Goal: Entertainment & Leisure: Consume media (video, audio)

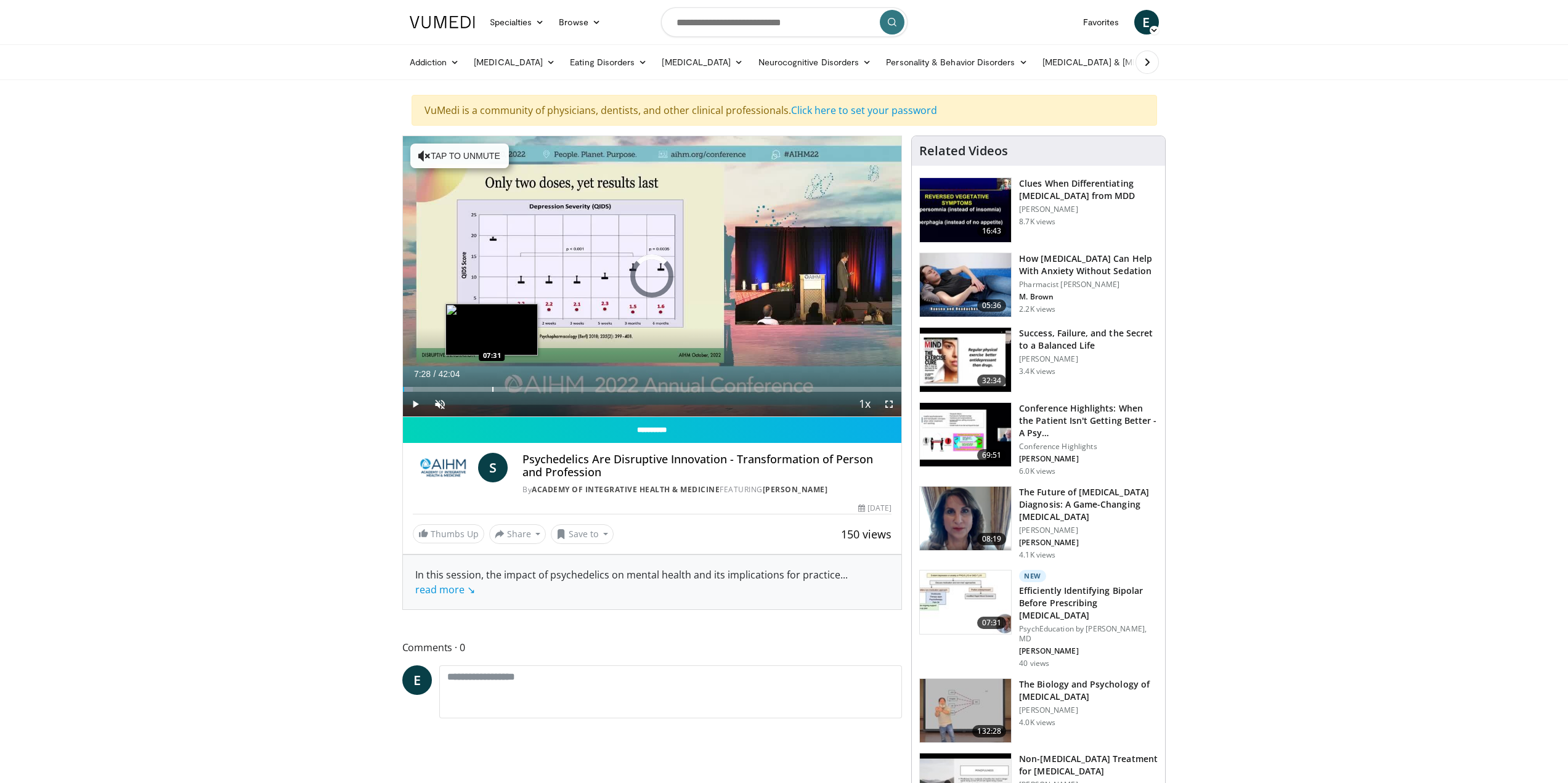
click at [493, 387] on div "Progress Bar" at bounding box center [493, 389] width 1 height 5
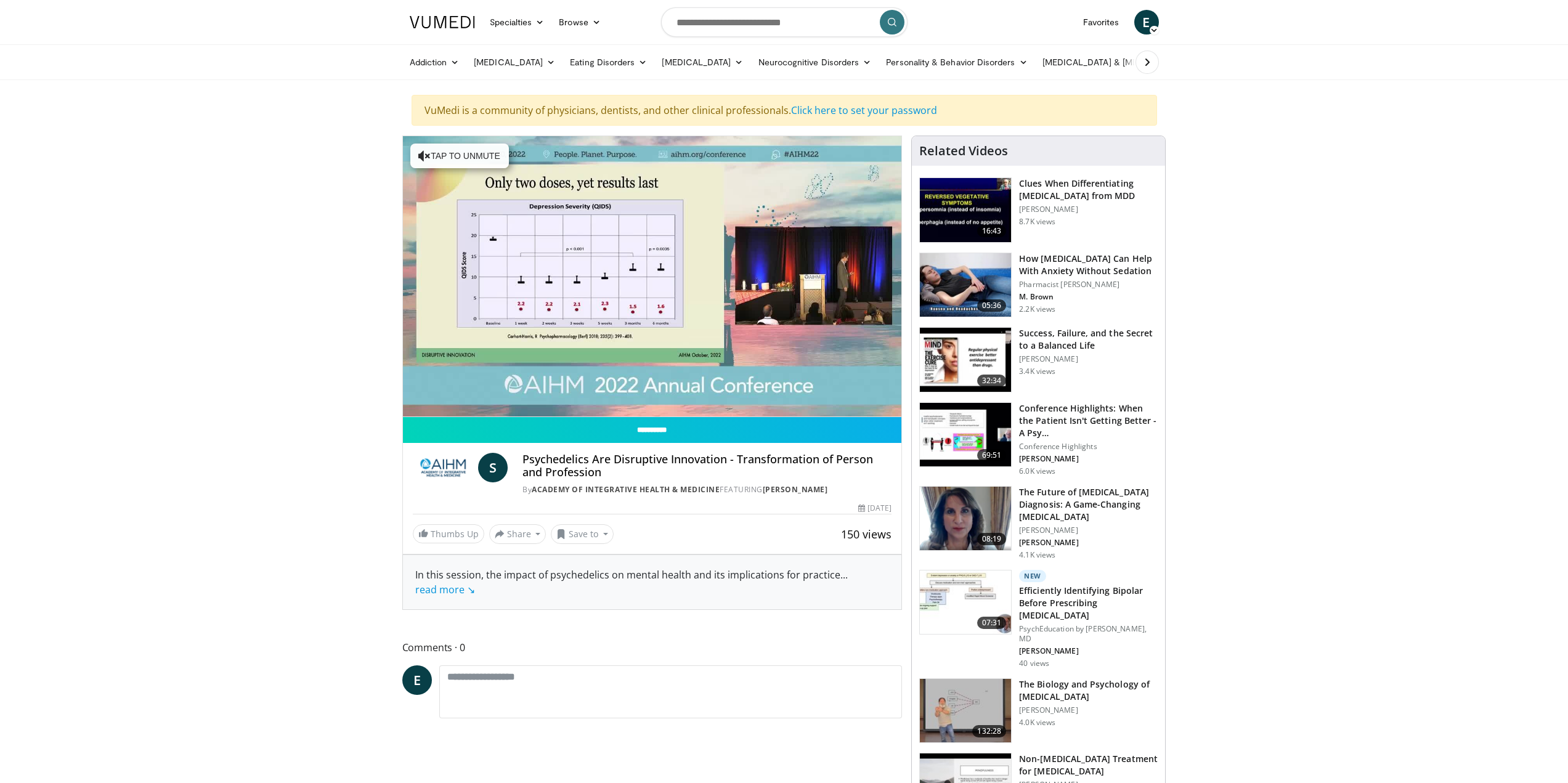
click at [521, 392] on div "10 seconds Tap to unmute" at bounding box center [653, 276] width 499 height 280
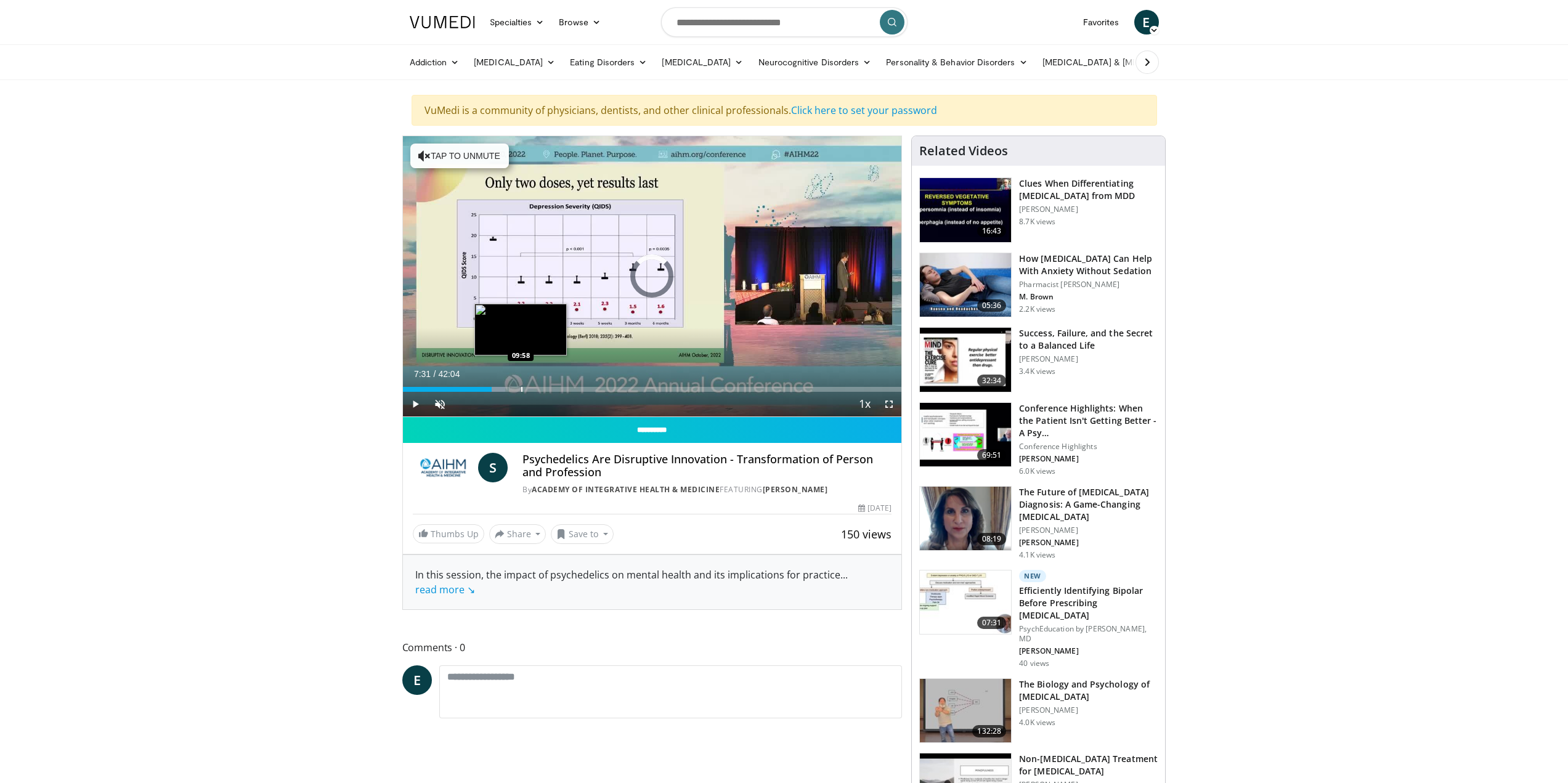
click at [521, 392] on div "Progress Bar" at bounding box center [522, 389] width 1 height 5
click at [551, 387] on div "Progress Bar" at bounding box center [552, 389] width 1 height 5
click at [592, 389] on div "Progress Bar" at bounding box center [593, 389] width 1 height 5
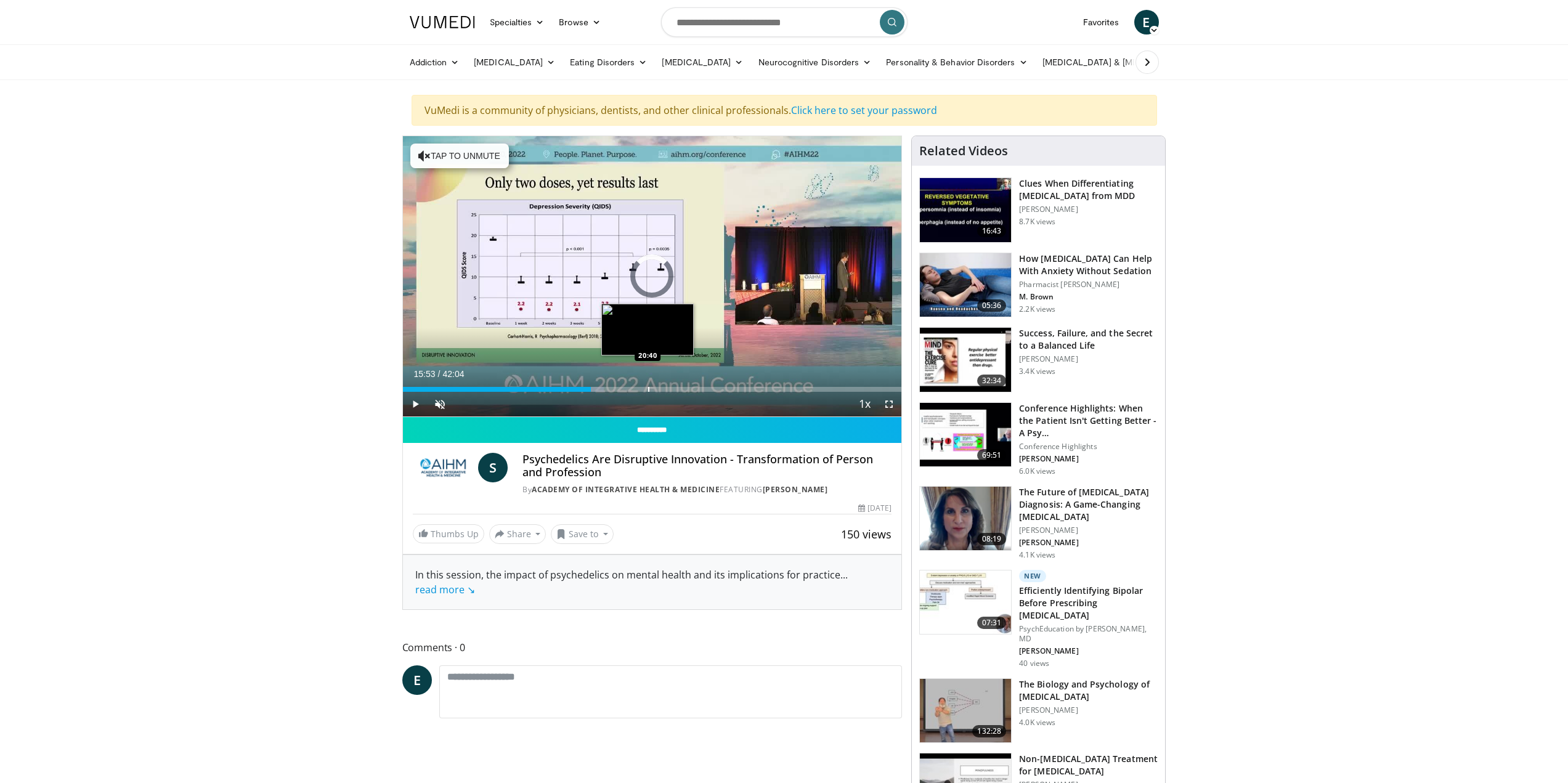
click at [648, 391] on div "Progress Bar" at bounding box center [649, 389] width 1 height 5
click at [580, 390] on div "Progress Bar" at bounding box center [581, 389] width 1 height 5
click at [626, 385] on div "Loaded : 37.97% 14:57 18:54" at bounding box center [653, 385] width 499 height 12
click at [678, 385] on div "Loaded : 0.00% 18:51 23:15" at bounding box center [653, 385] width 499 height 12
click at [719, 389] on div "Progress Bar" at bounding box center [720, 389] width 1 height 5
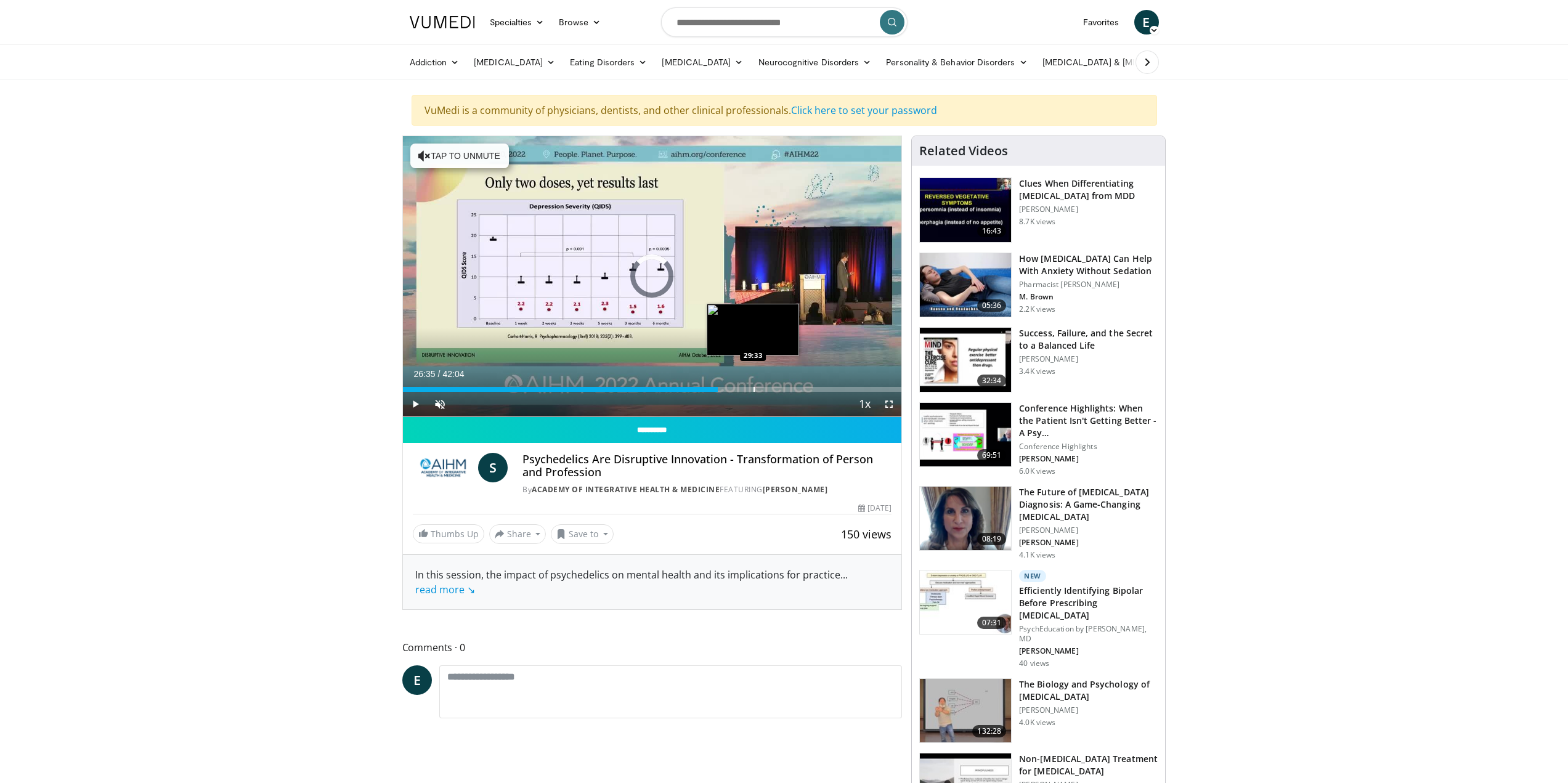
click at [754, 388] on div "Progress Bar" at bounding box center [754, 389] width 1 height 5
click at [778, 390] on div "Progress Bar" at bounding box center [778, 389] width 1 height 5
click at [812, 387] on div "Progress Bar" at bounding box center [813, 389] width 1 height 5
click at [843, 389] on div "Progress Bar" at bounding box center [843, 389] width 1 height 5
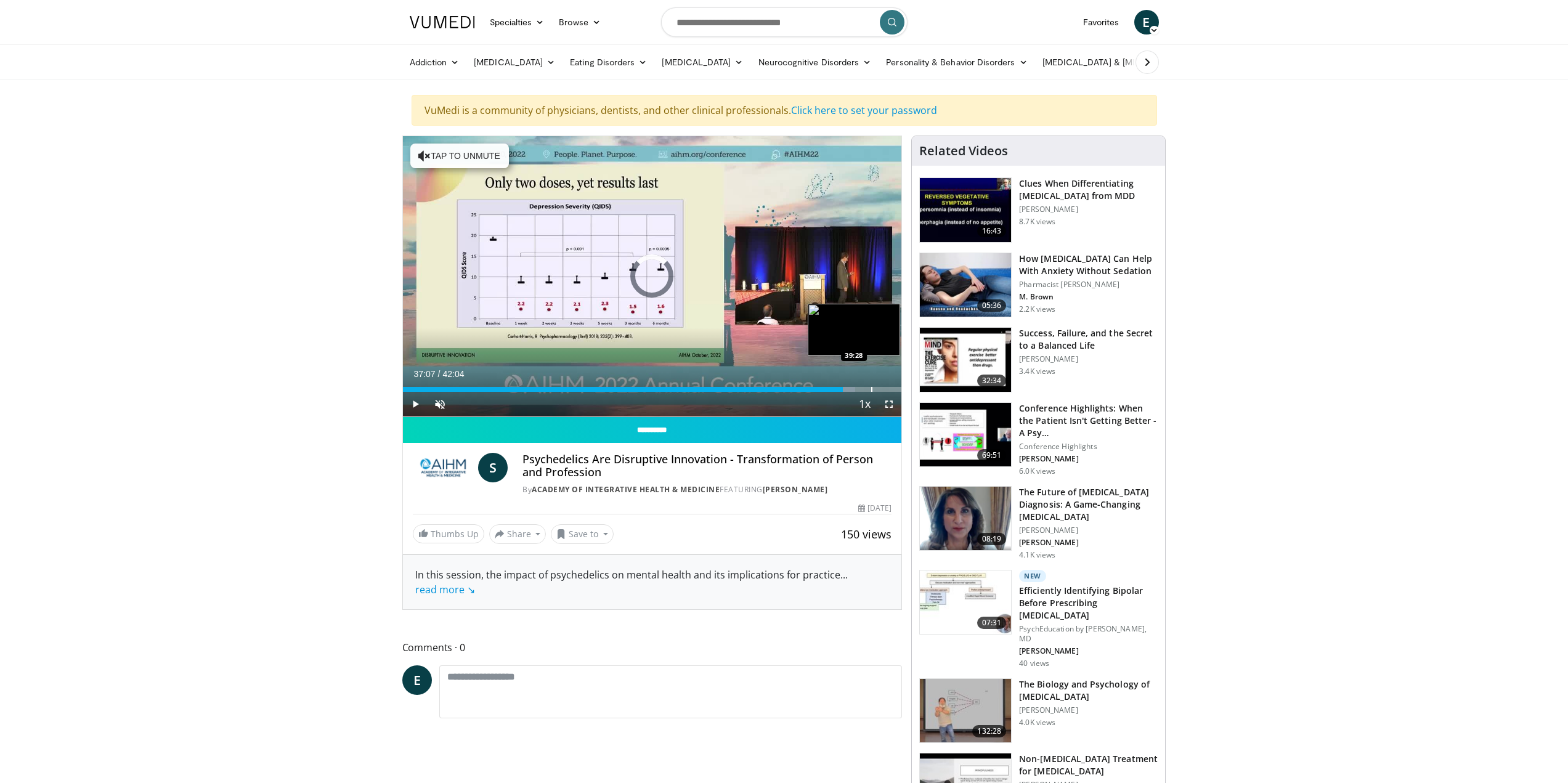
click at [871, 389] on div "Progress Bar" at bounding box center [872, 389] width 1 height 5
click at [881, 390] on div "Progress Bar" at bounding box center [882, 389] width 1 height 5
